Goal: Check status: Check status

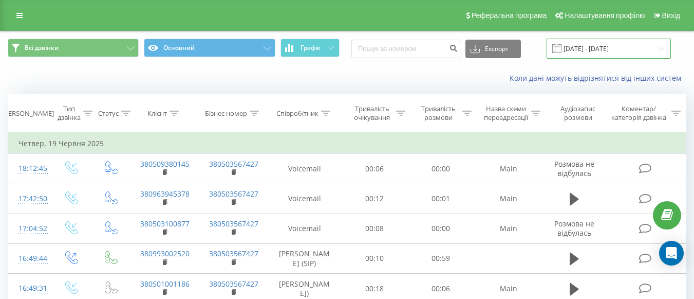
click at [660, 47] on input "[DATE] - [DATE]" at bounding box center [609, 49] width 124 height 20
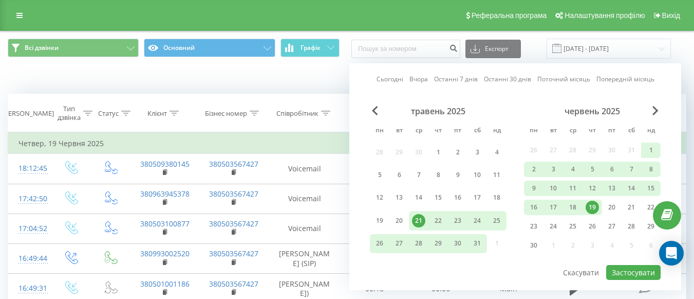
click at [647, 113] on div "червень 2025" at bounding box center [592, 111] width 137 height 10
click at [657, 111] on span "Next Month" at bounding box center [656, 110] width 6 height 9
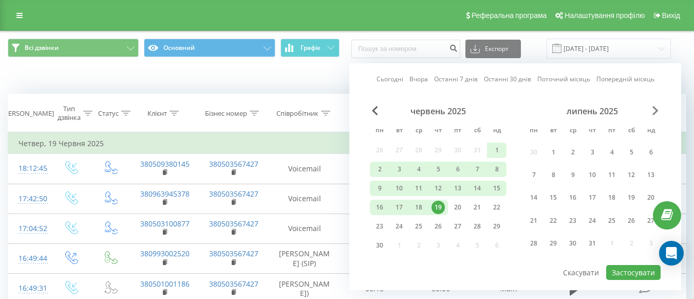
click at [657, 111] on span "Next Month" at bounding box center [656, 110] width 6 height 9
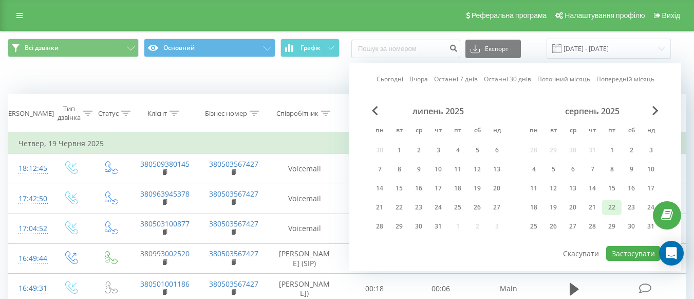
click at [605, 207] on div "22" at bounding box center [611, 206] width 13 height 13
click at [629, 251] on button "Застосувати" at bounding box center [633, 253] width 54 height 15
type input "[DATE] - [DATE]"
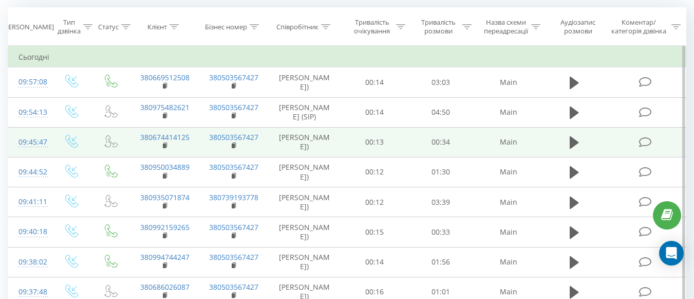
scroll to position [103, 0]
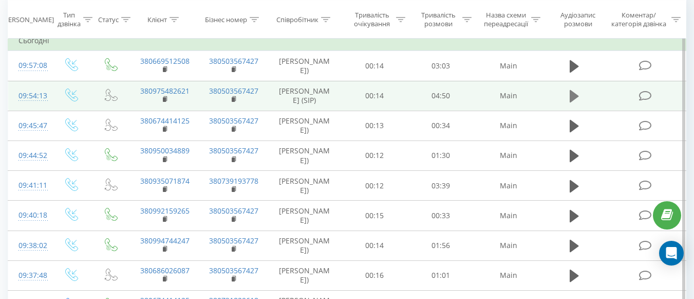
click at [569, 104] on button at bounding box center [574, 95] width 15 height 15
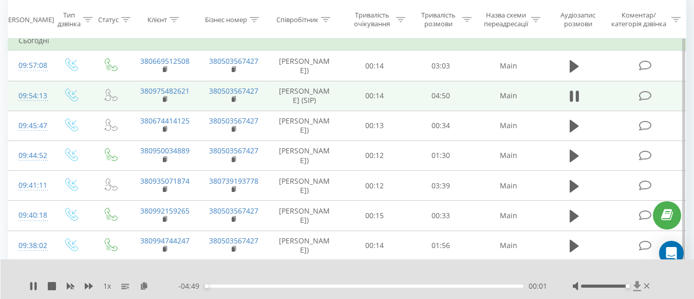
drag, startPoint x: 605, startPoint y: 285, endPoint x: 635, endPoint y: 285, distance: 29.8
click at [635, 285] on div at bounding box center [612, 286] width 79 height 10
click at [35, 285] on icon at bounding box center [35, 286] width 2 height 8
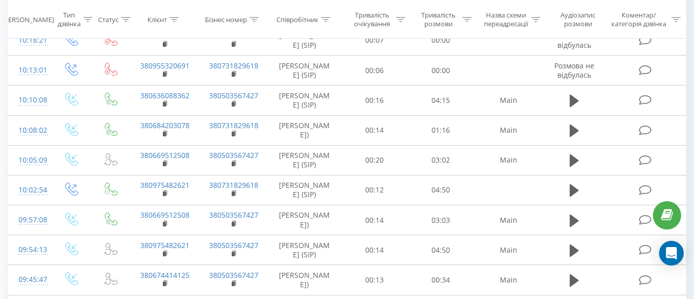
scroll to position [257, 0]
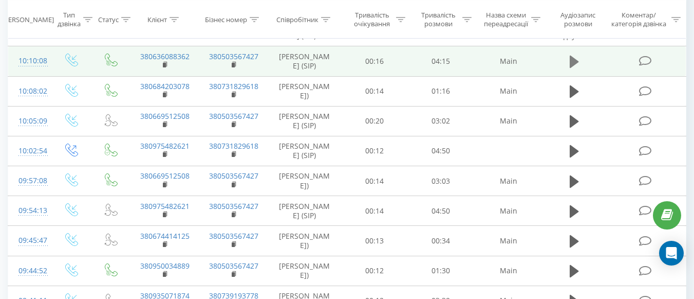
click at [580, 69] on button at bounding box center [574, 61] width 15 height 15
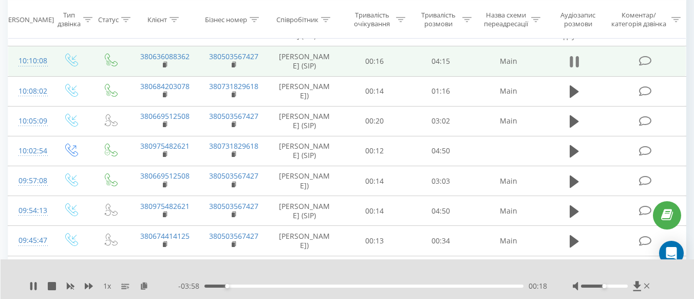
click at [576, 69] on icon at bounding box center [574, 61] width 9 height 14
